Goal: Transaction & Acquisition: Purchase product/service

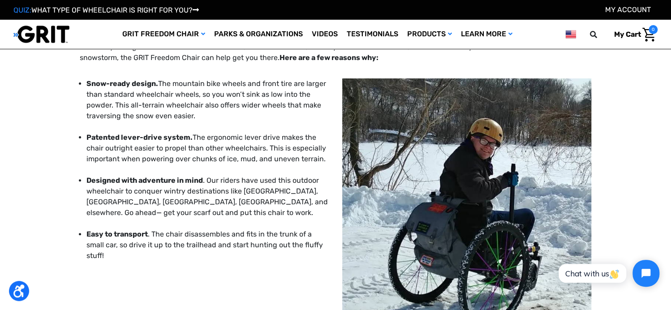
scroll to position [90, 0]
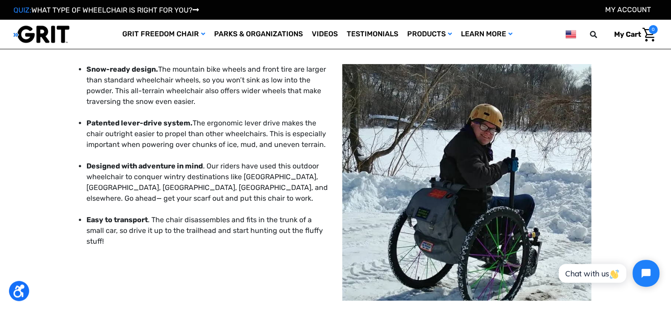
click at [0, 0] on link "Wheelchairs" at bounding box center [0, 0] width 0 height 0
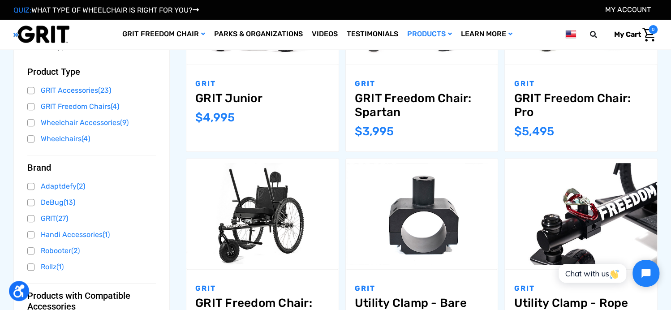
scroll to position [223, 0]
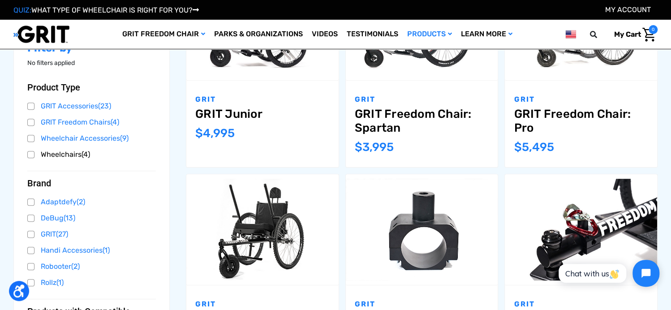
click at [59, 155] on link "Wheelchairs (4)" at bounding box center [91, 154] width 129 height 13
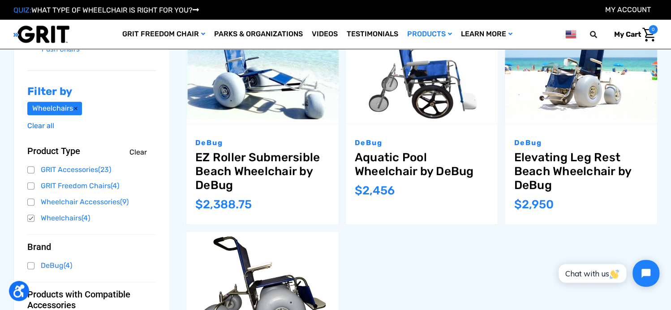
scroll to position [90, 0]
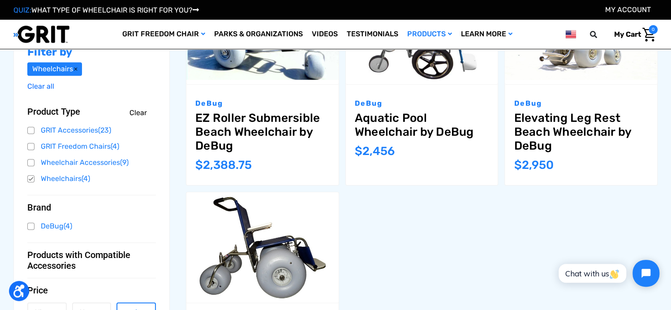
scroll to position [223, 0]
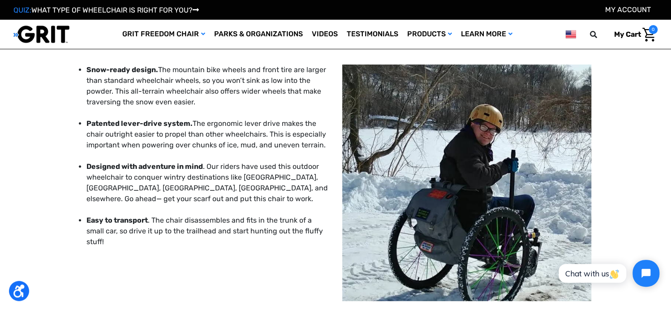
scroll to position [90, 0]
